Goal: Information Seeking & Learning: Learn about a topic

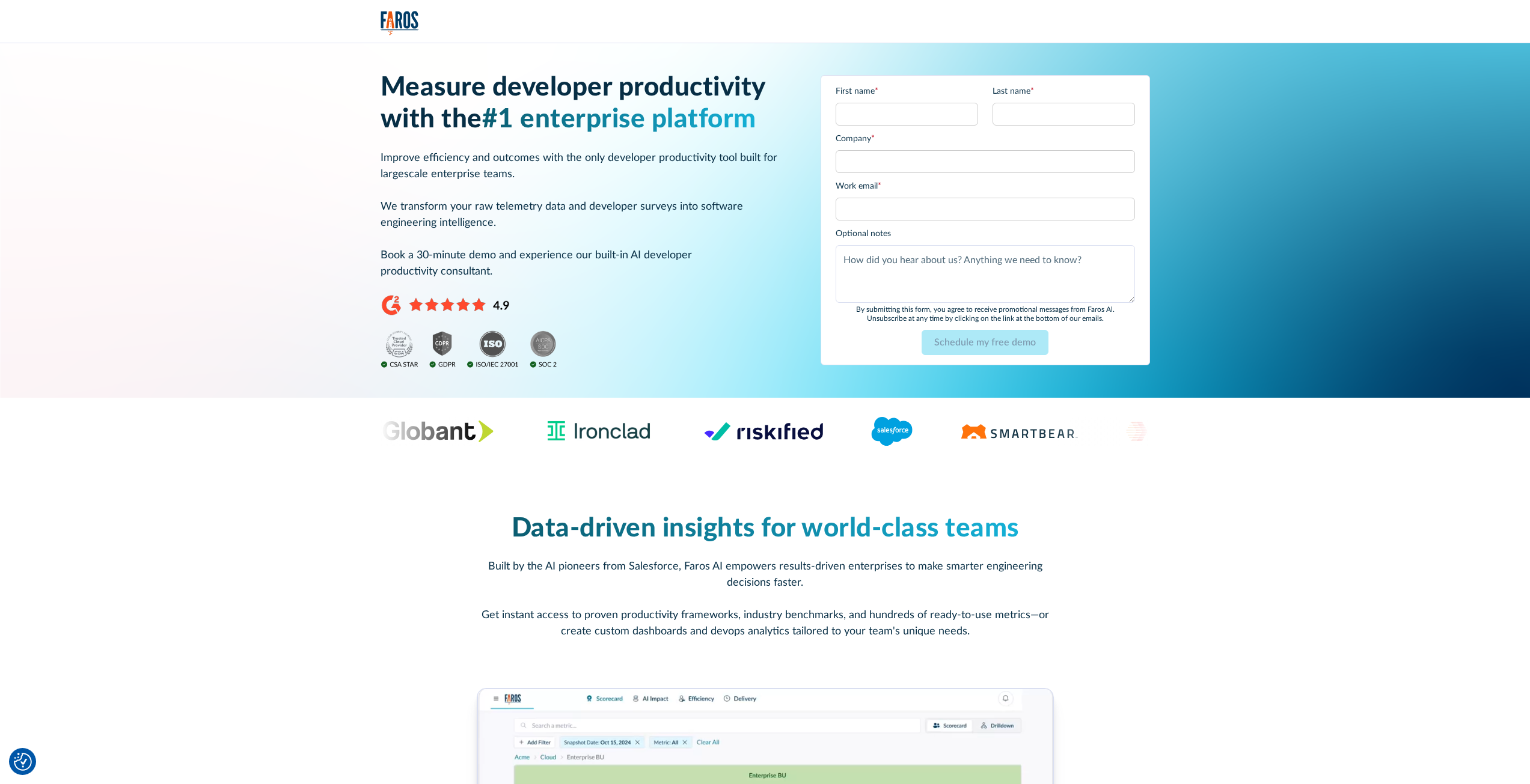
click at [399, 17] on img "home" at bounding box center [400, 23] width 39 height 24
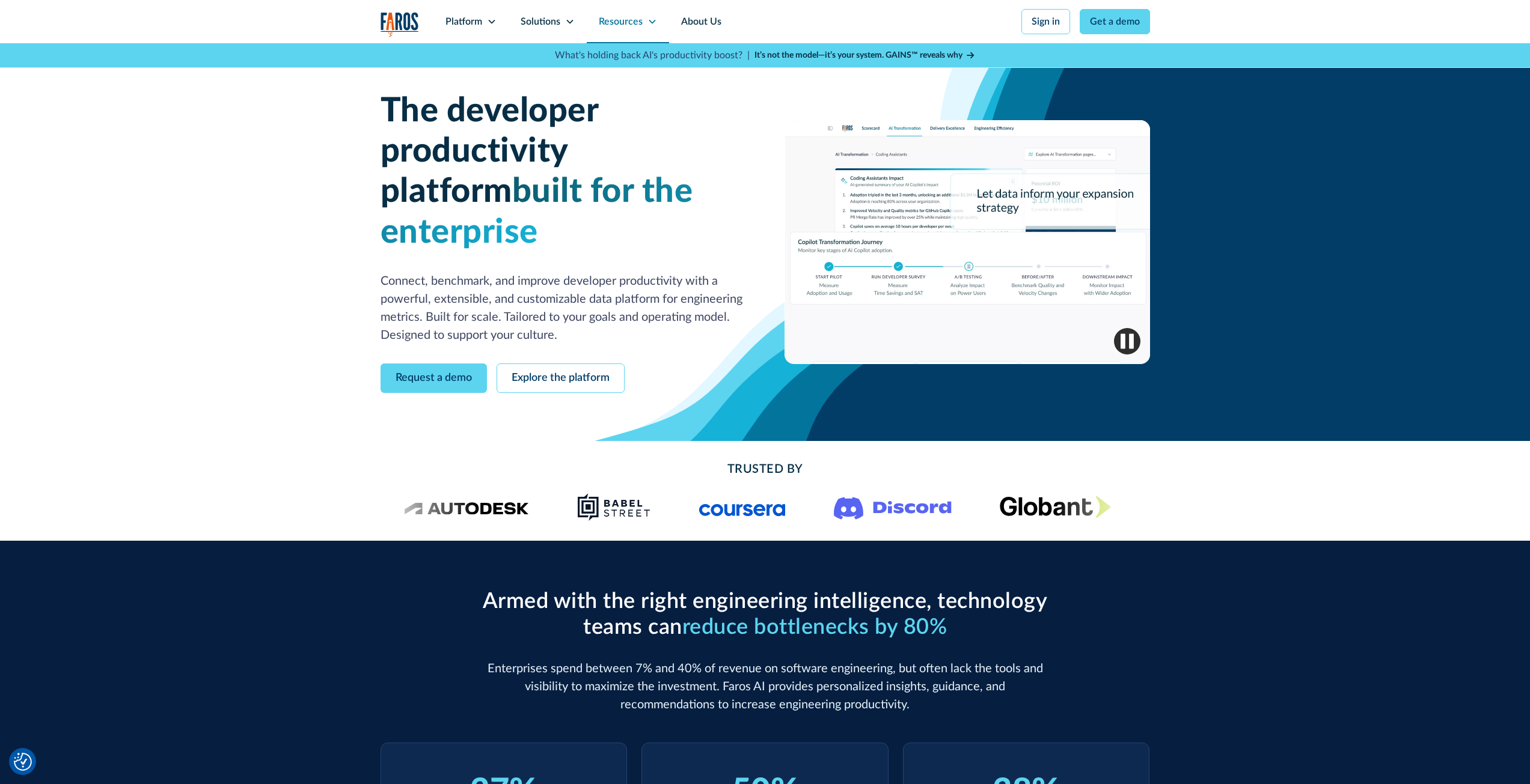
click at [649, 20] on icon at bounding box center [652, 21] width 6 height 4
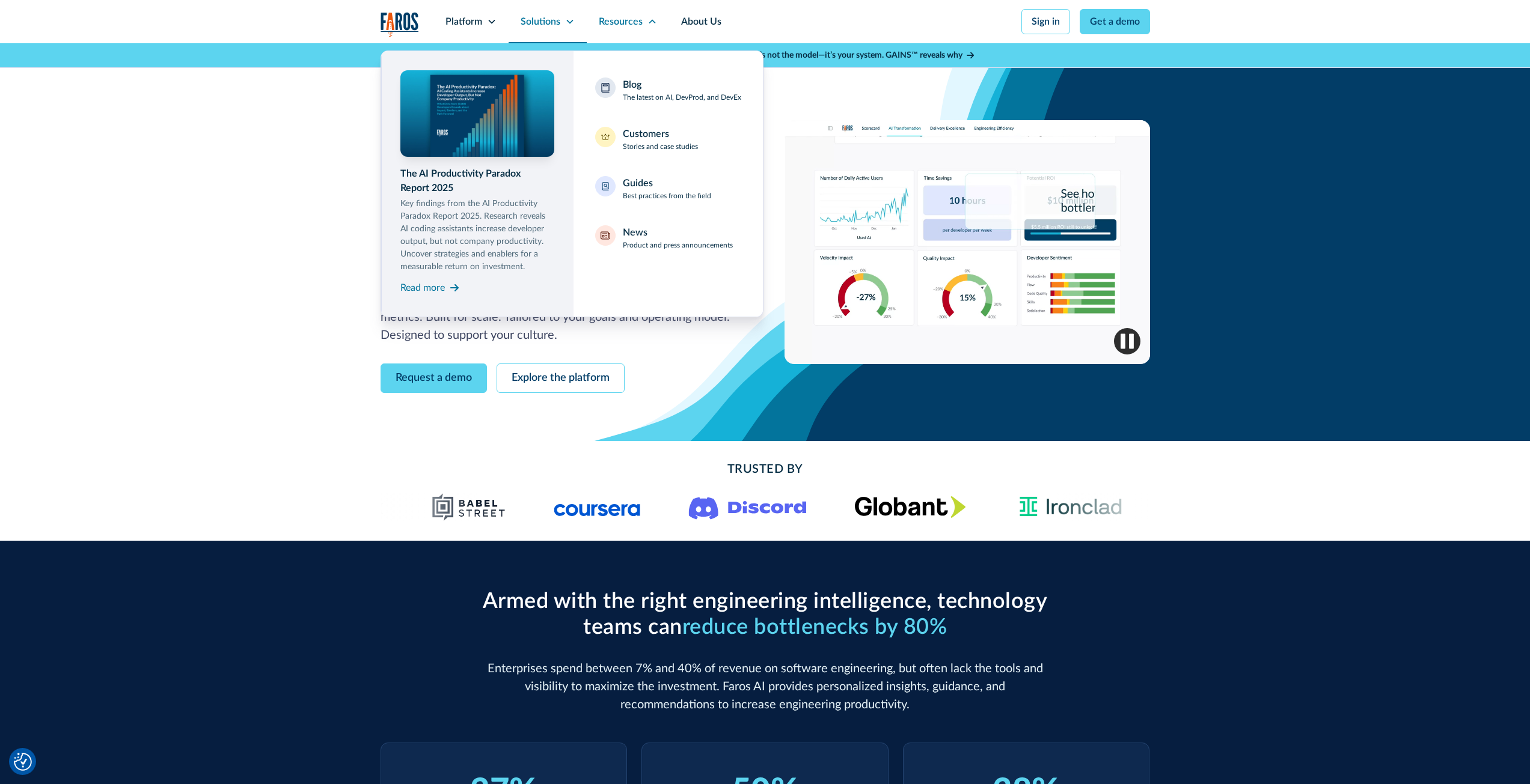
click at [561, 21] on div "Solutions" at bounding box center [547, 21] width 78 height 43
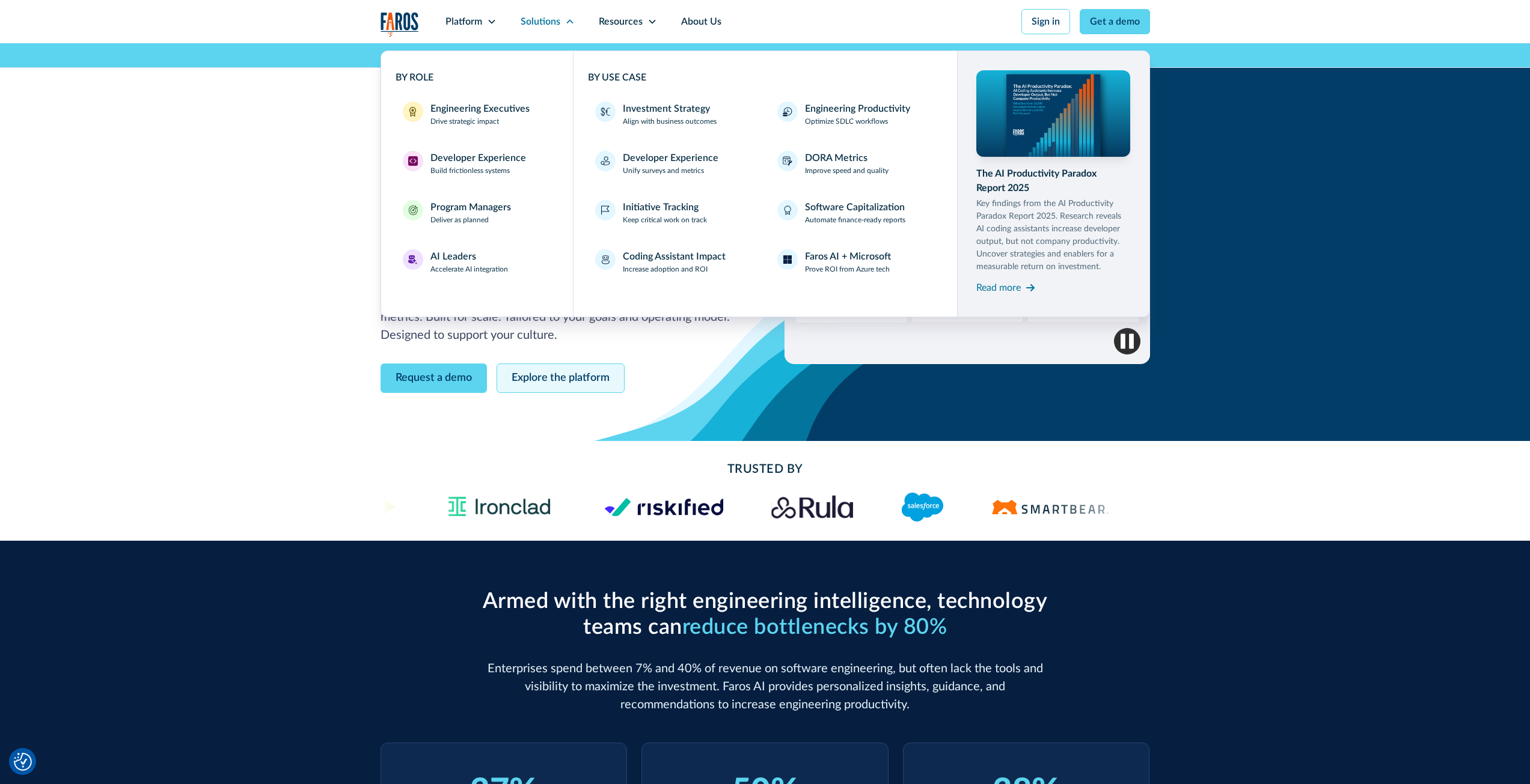
click at [552, 363] on link "Explore the platform" at bounding box center [560, 377] width 128 height 29
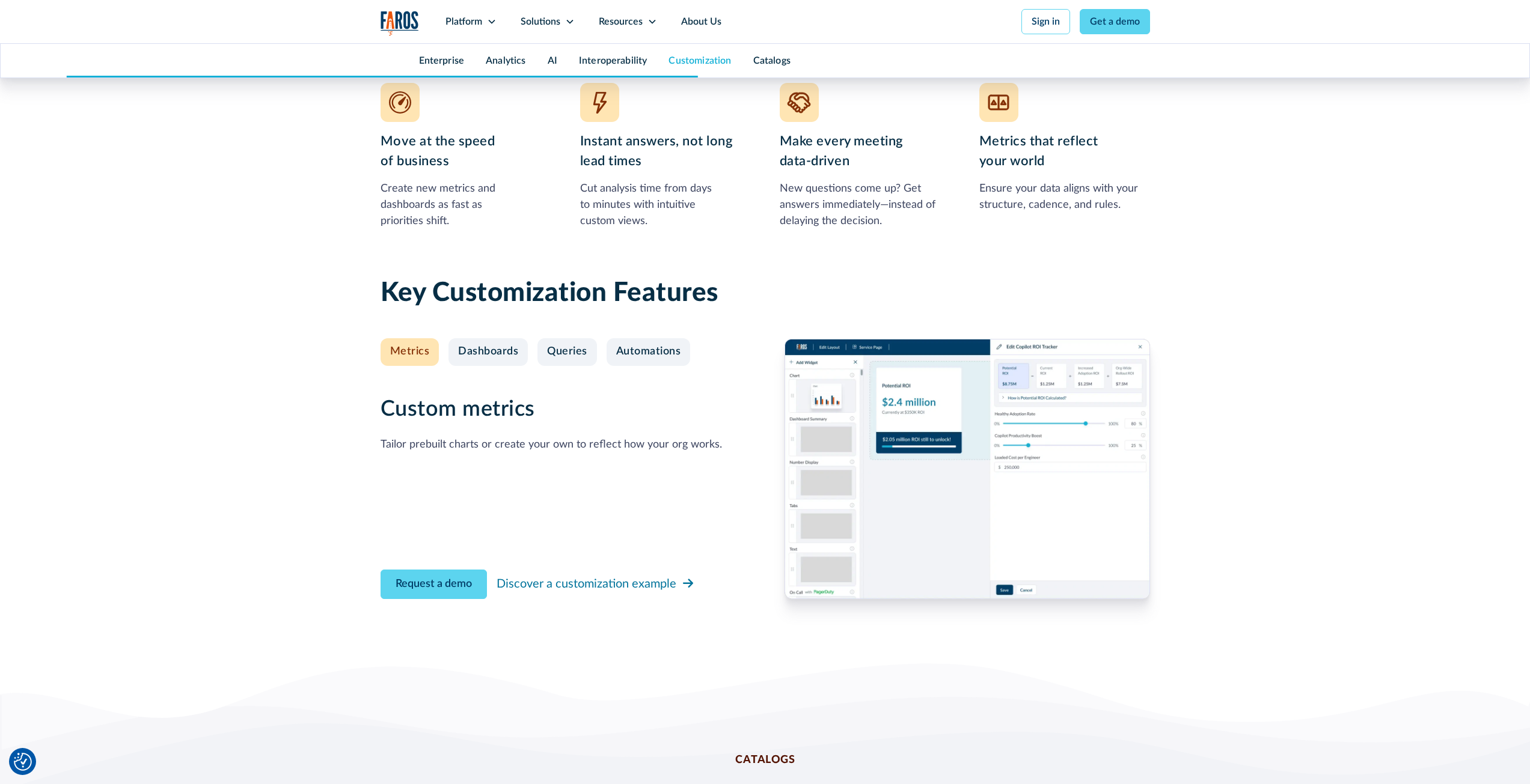
scroll to position [4387, 0]
